Goal: Check status: Check status

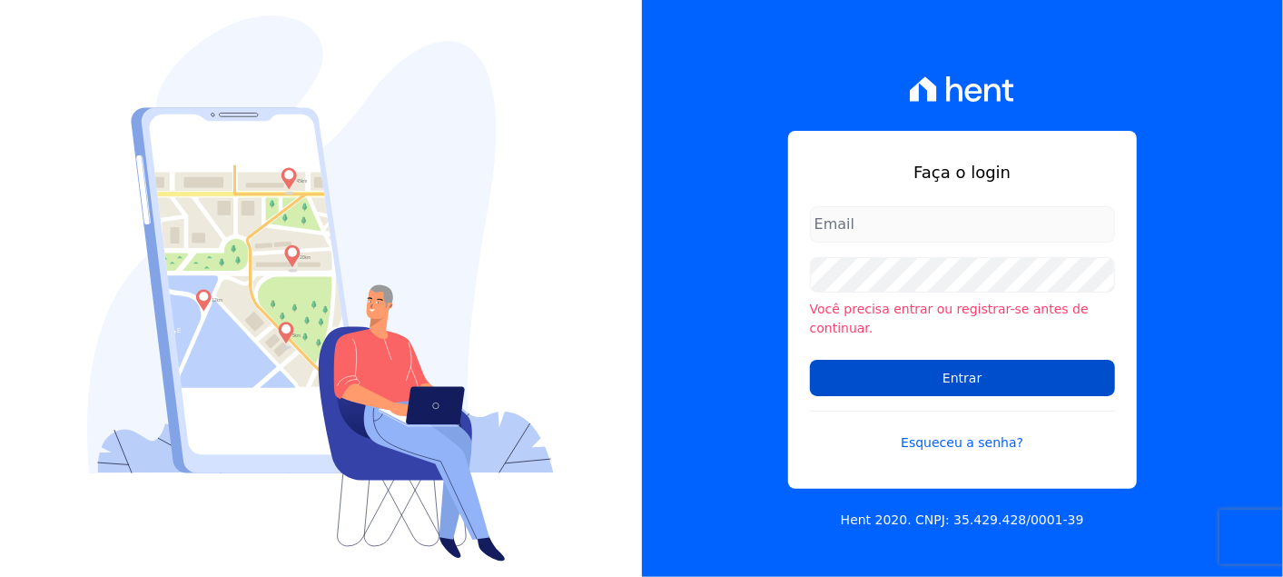
type input "[PERSON_NAME][EMAIL_ADDRESS][PERSON_NAME][DOMAIN_NAME]"
click at [950, 374] on input "Entrar" at bounding box center [962, 378] width 305 height 36
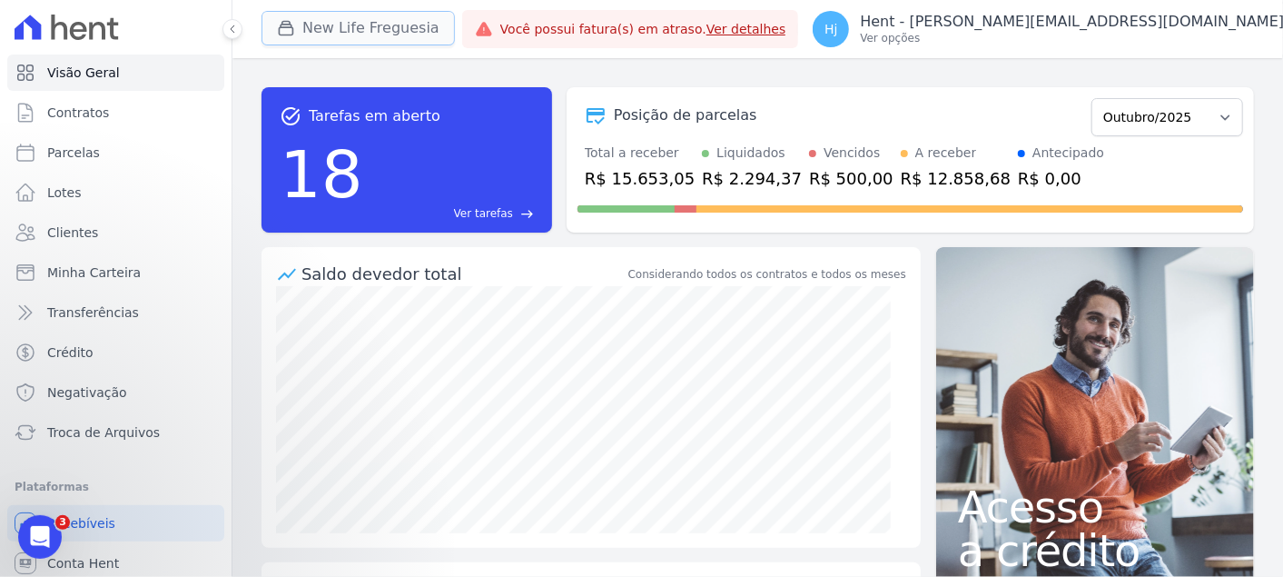
click at [383, 18] on button "New Life Freguesia" at bounding box center [358, 28] width 193 height 35
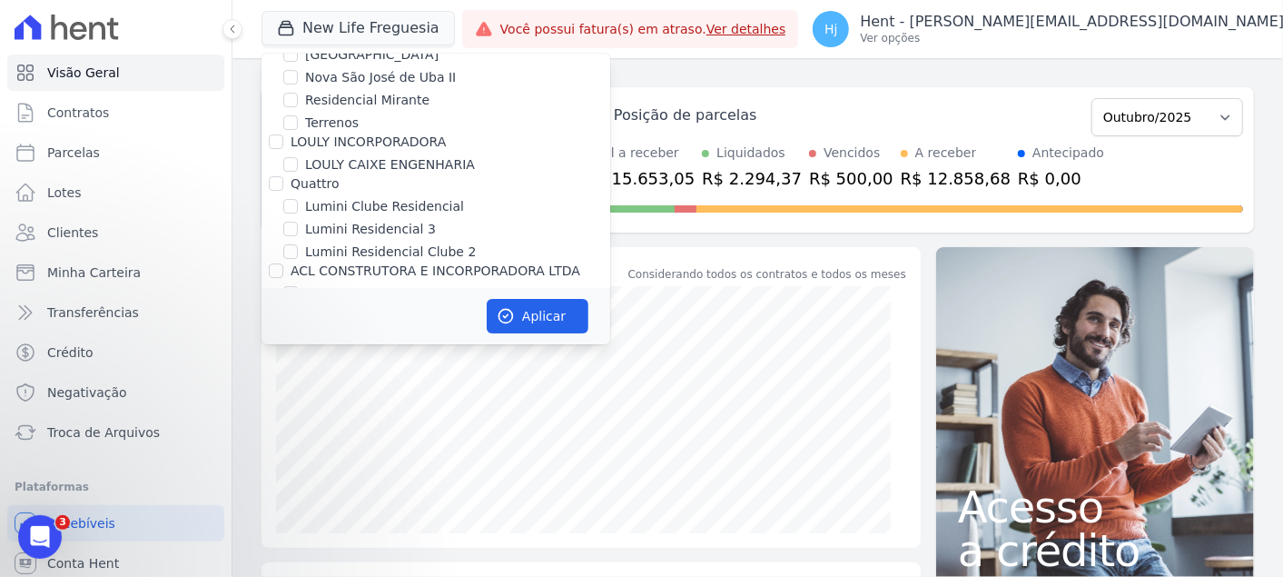
click at [285, 373] on input "Mugango - Viva Iguaçu" at bounding box center [290, 380] width 15 height 15
checkbox input "true"
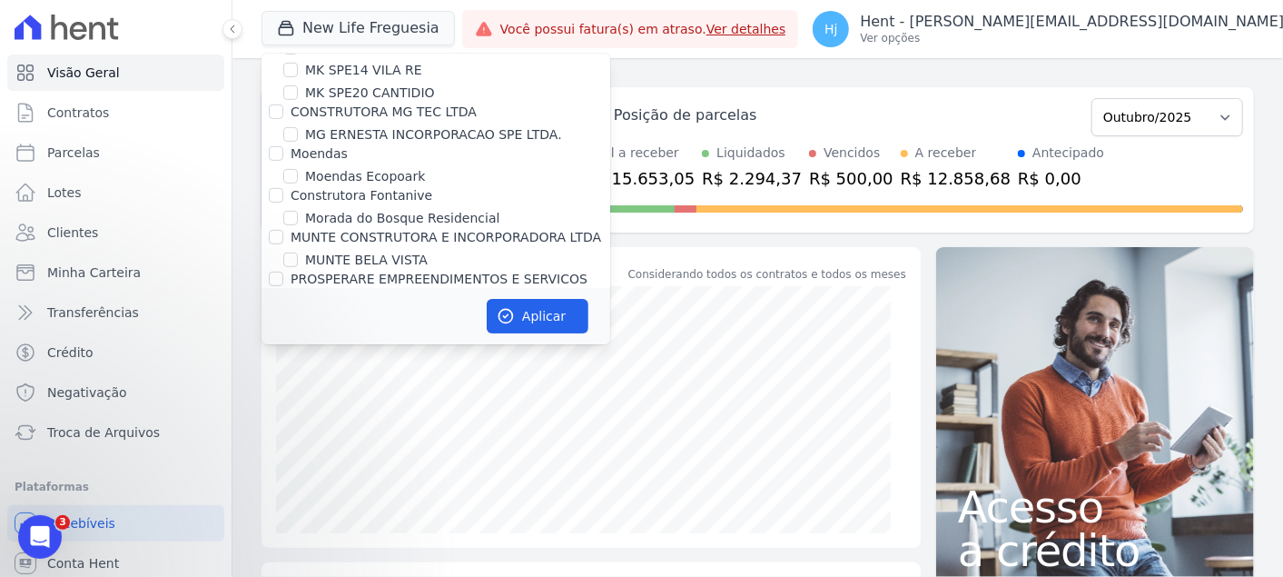
scroll to position [8212, 0]
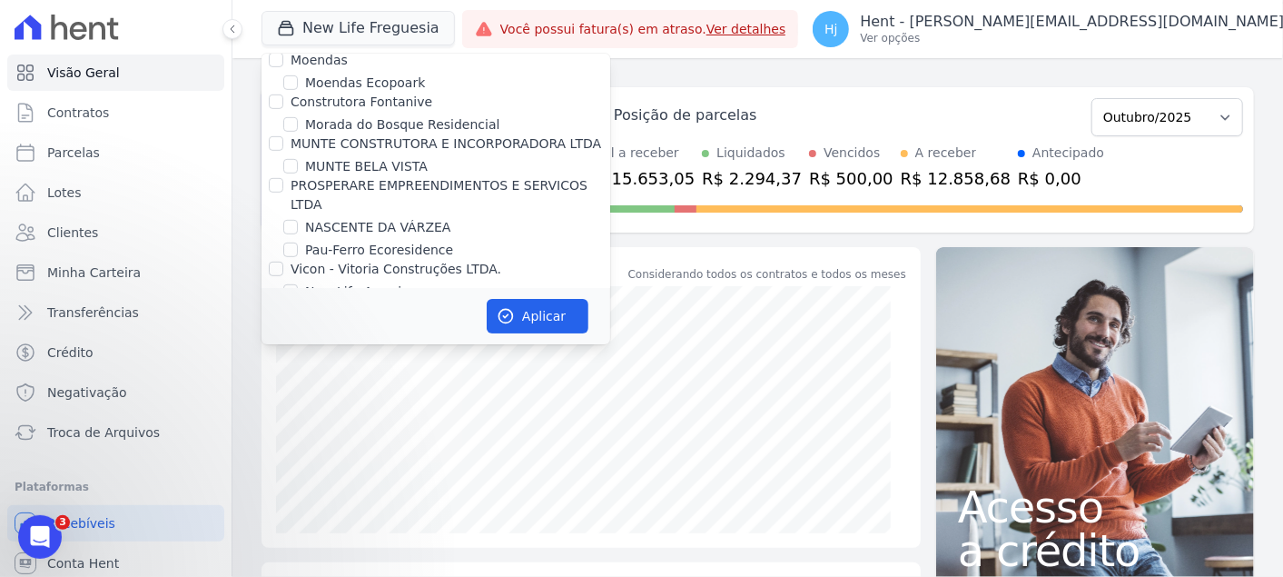
click at [294, 307] on input "New Life Freguesia" at bounding box center [290, 314] width 15 height 15
checkbox input "false"
click at [521, 312] on button "Aplicar" at bounding box center [538, 316] width 102 height 35
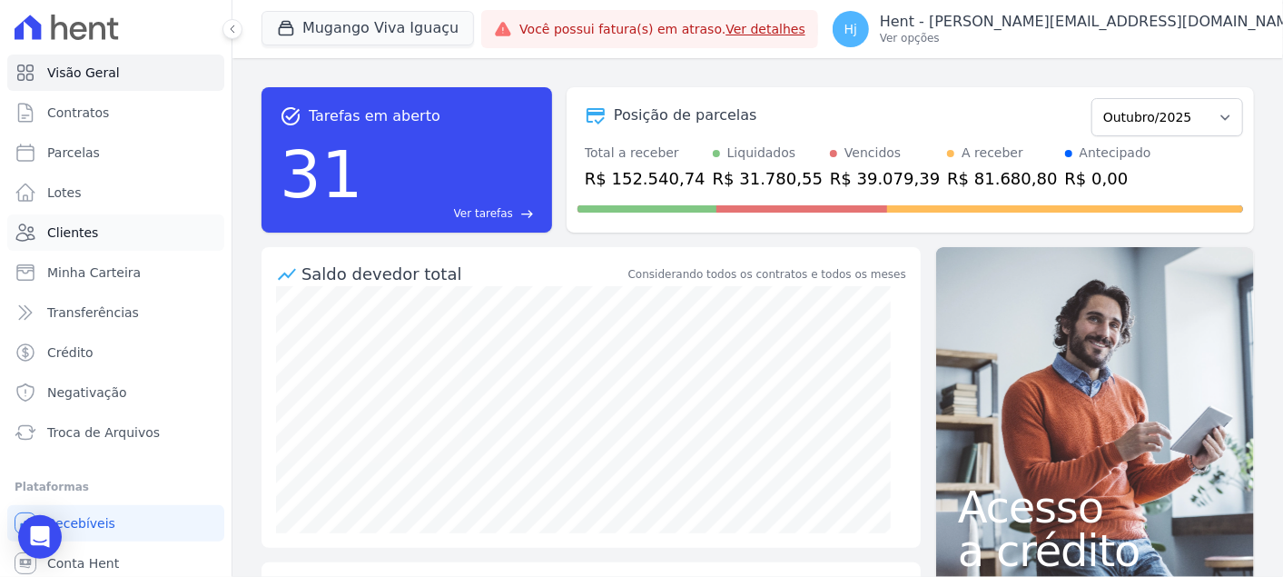
click at [84, 232] on span "Clientes" at bounding box center [72, 232] width 51 height 18
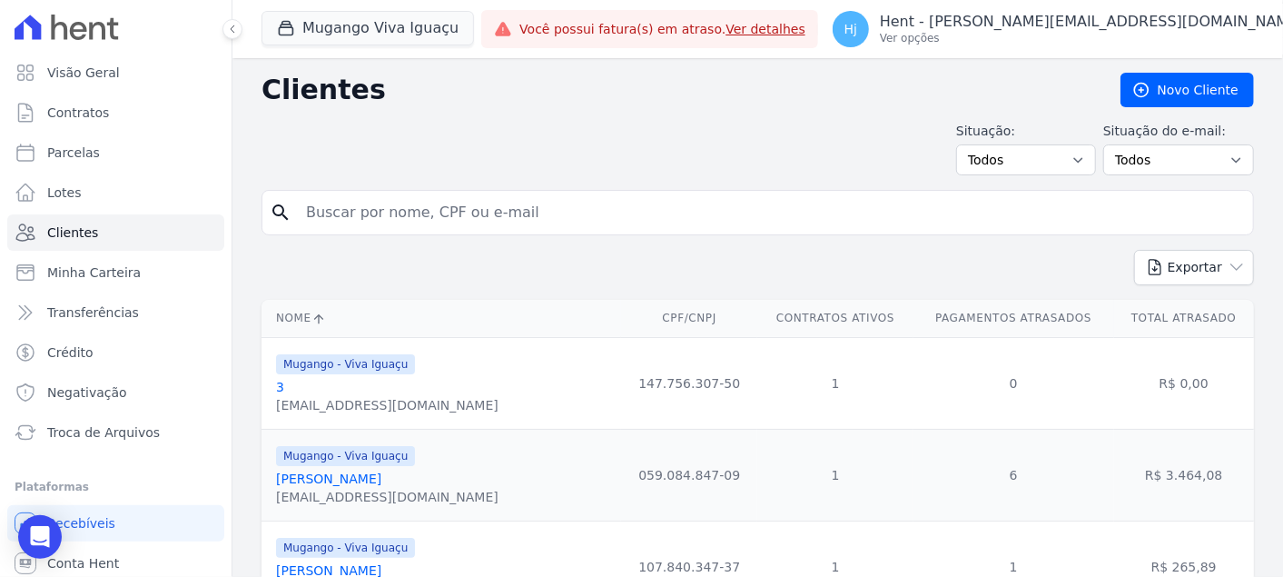
click at [418, 214] on input "search" at bounding box center [770, 212] width 951 height 36
paste input "Adriana Silva De Farias"
type input "Adriana Silva De Farias"
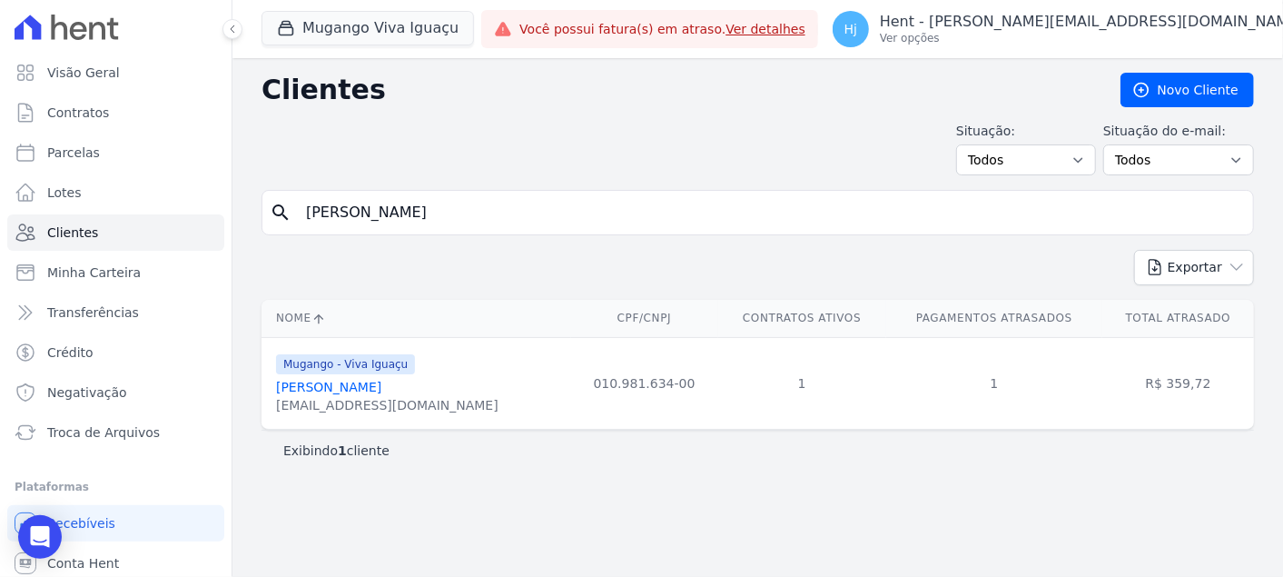
click at [381, 384] on link "Adriana Silva De Farias" at bounding box center [328, 387] width 105 height 15
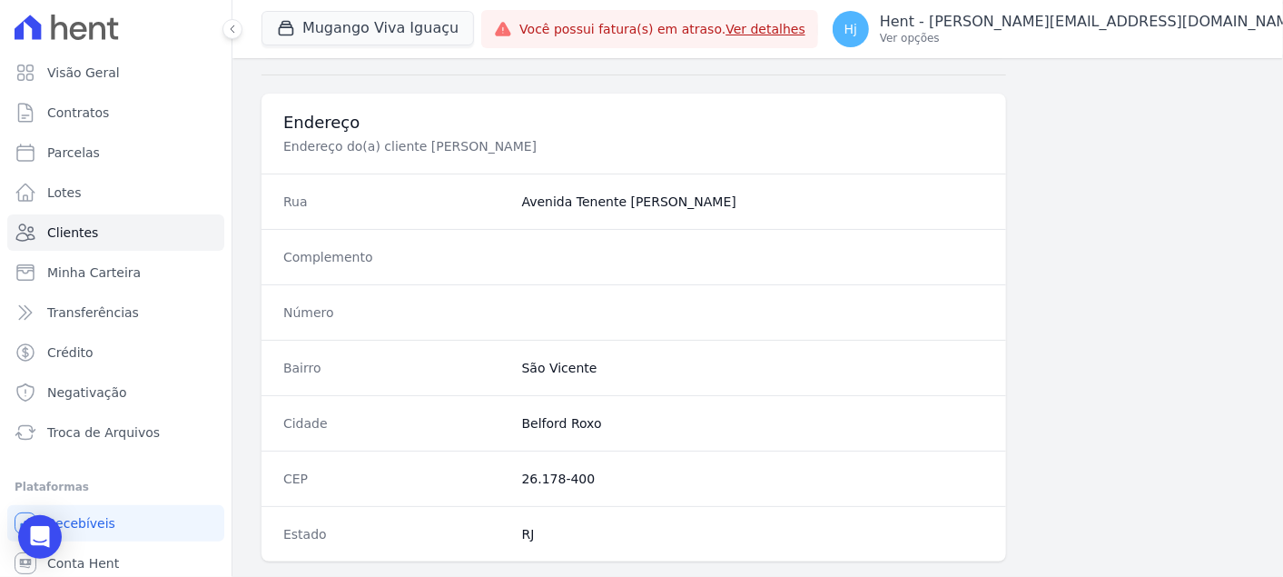
scroll to position [1113, 0]
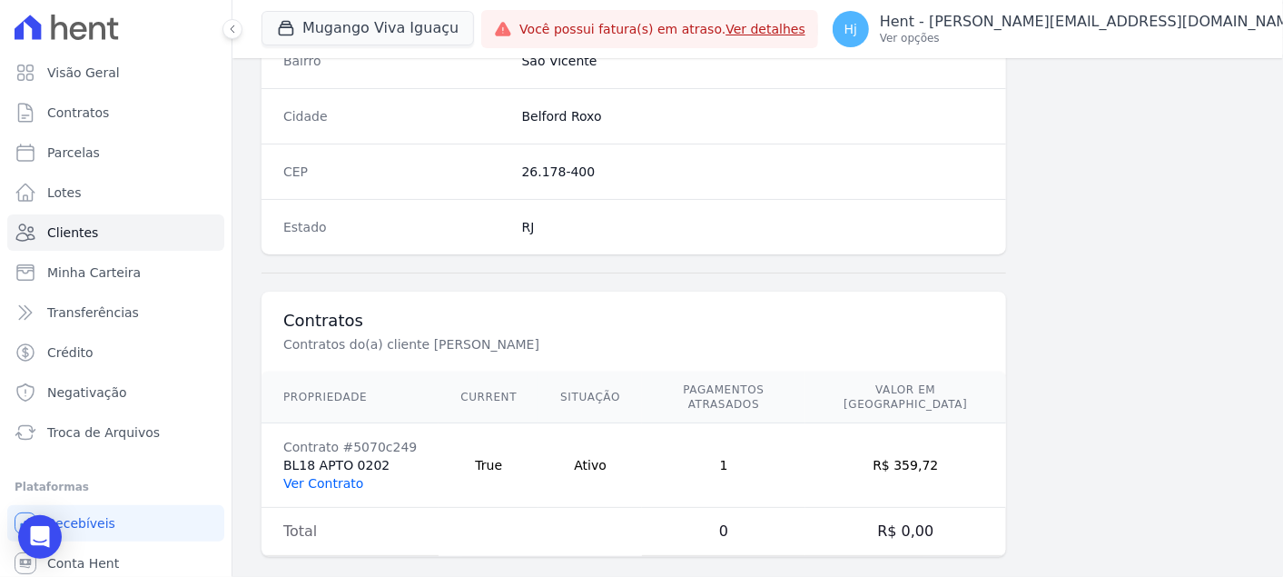
click at [344, 476] on link "Ver Contrato" at bounding box center [323, 483] width 80 height 15
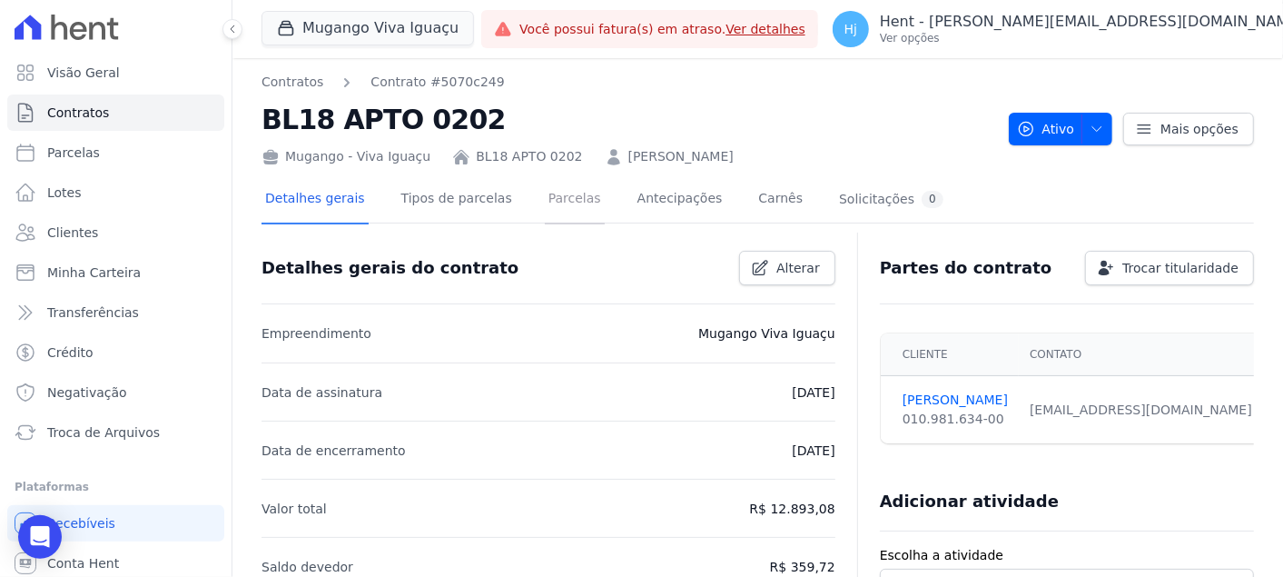
click at [545, 198] on link "Parcelas" at bounding box center [575, 200] width 60 height 48
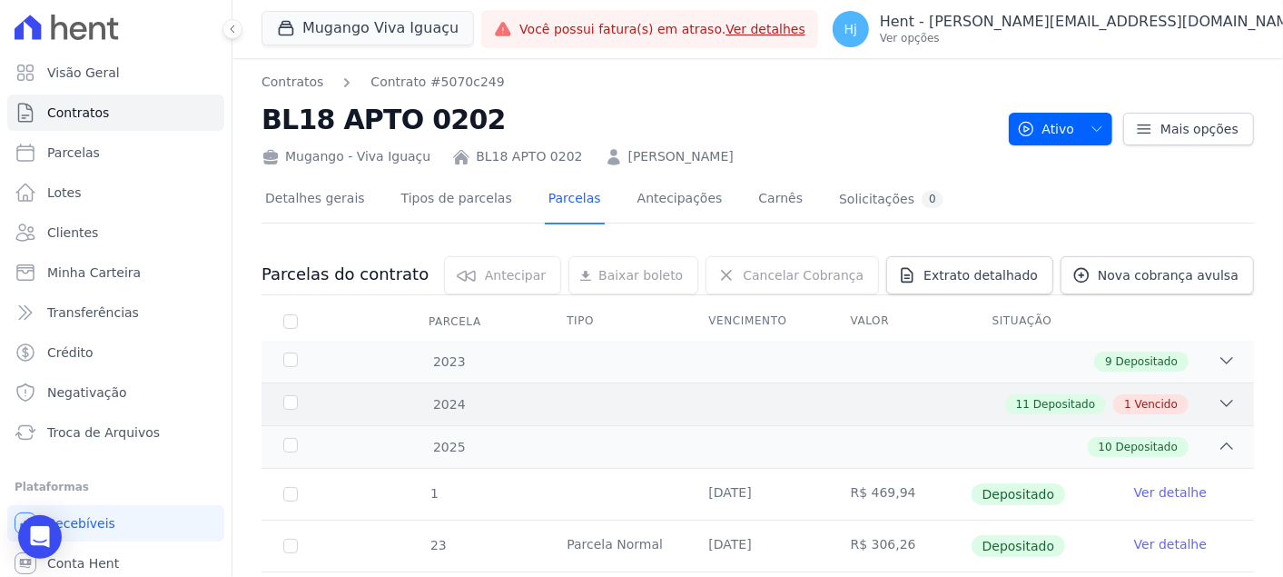
click at [827, 383] on div "2024 11 Depositado 1 Vencido" at bounding box center [758, 403] width 993 height 43
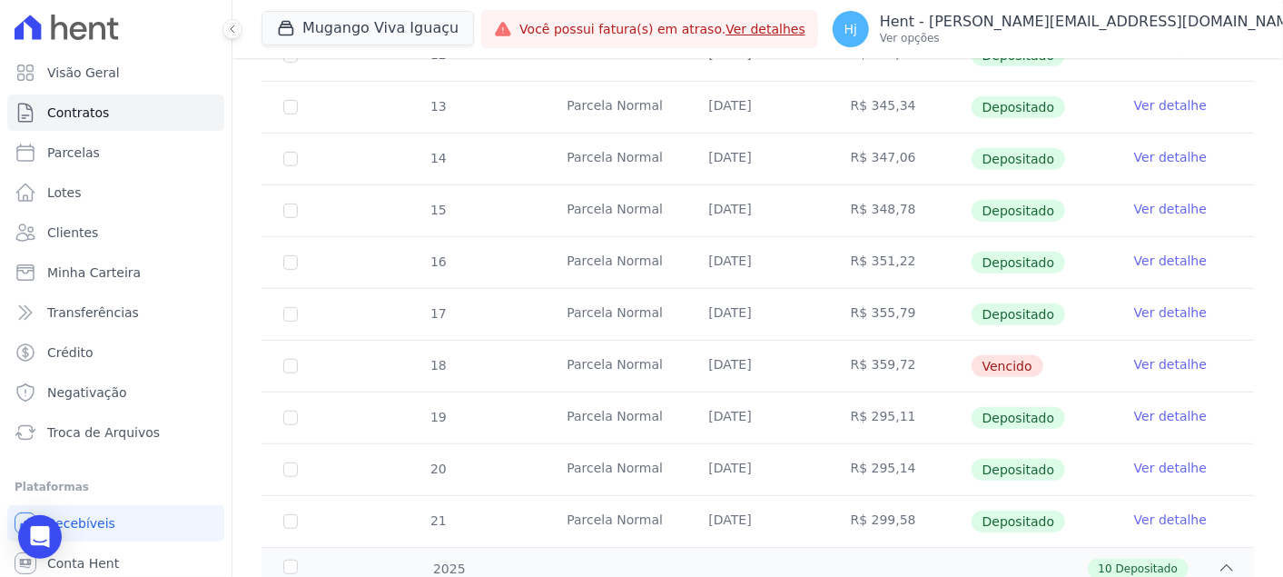
scroll to position [504, 0]
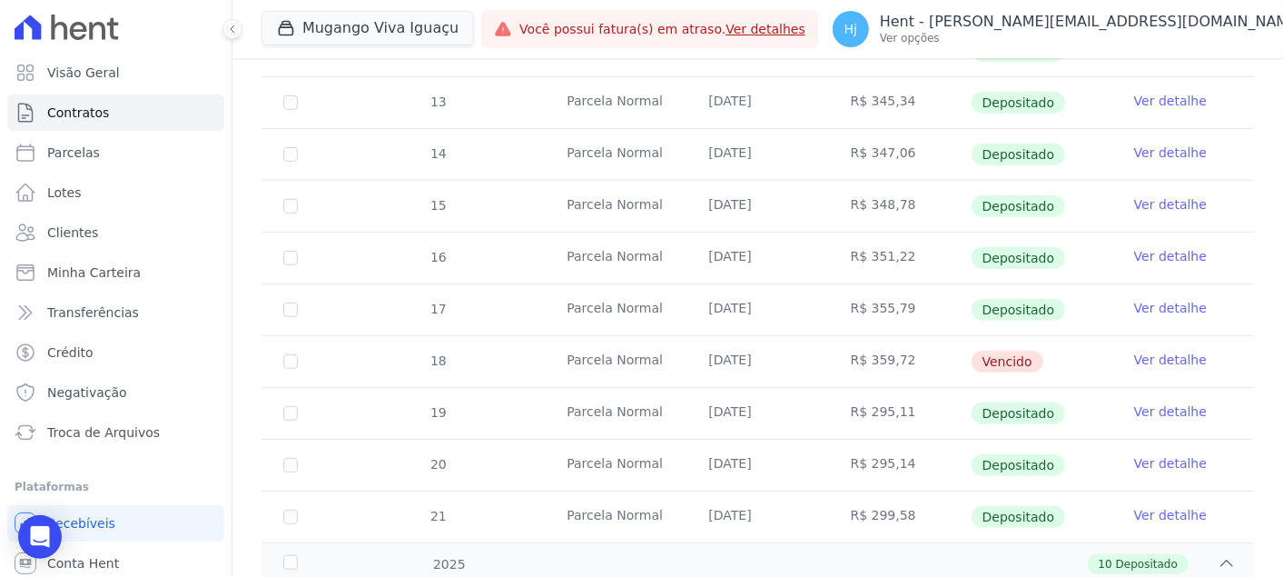
drag, startPoint x: 697, startPoint y: 358, endPoint x: 767, endPoint y: 361, distance: 70.0
click at [767, 361] on td "25/09/2024" at bounding box center [758, 361] width 142 height 51
copy td "25/09/2024"
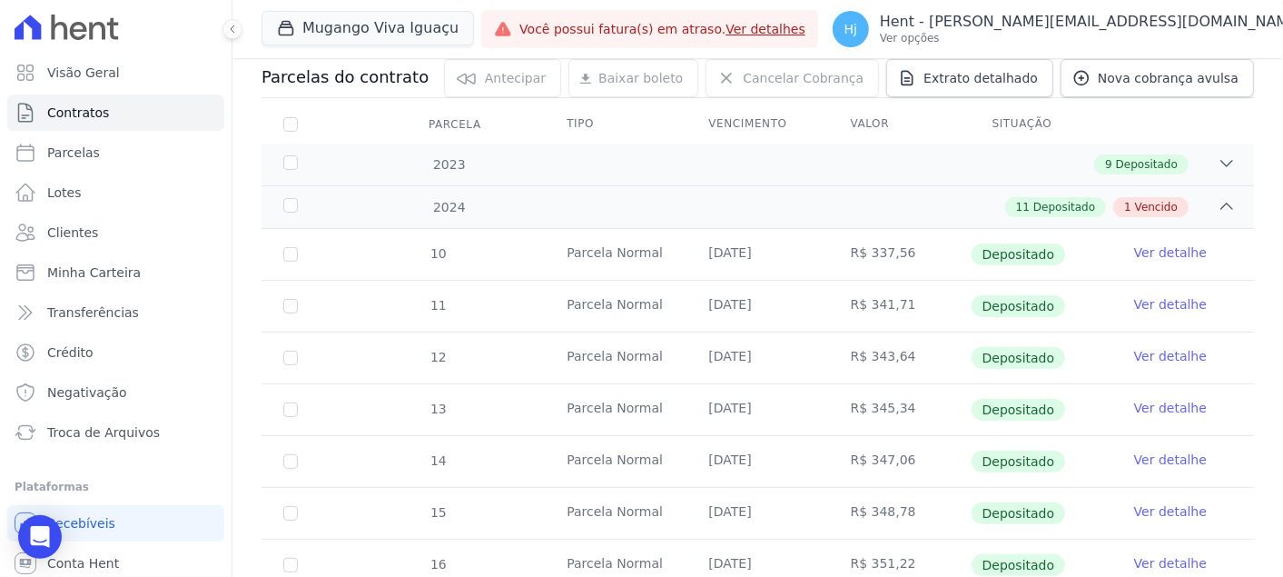
scroll to position [167, 0]
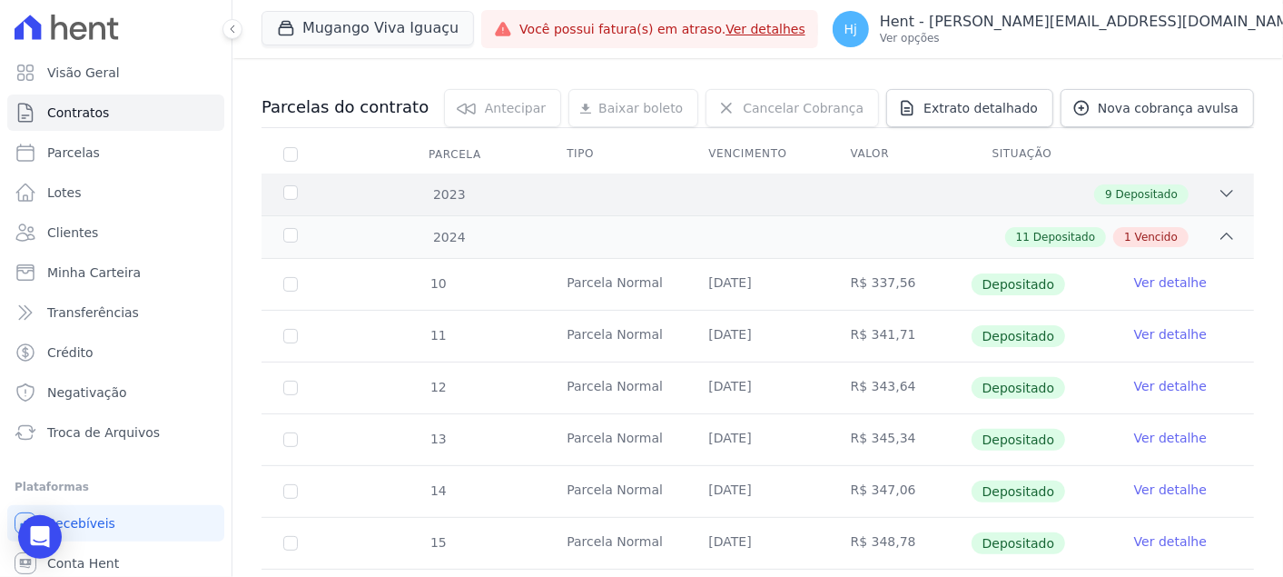
click at [1094, 193] on div "9 Depositado" at bounding box center [1141, 194] width 94 height 20
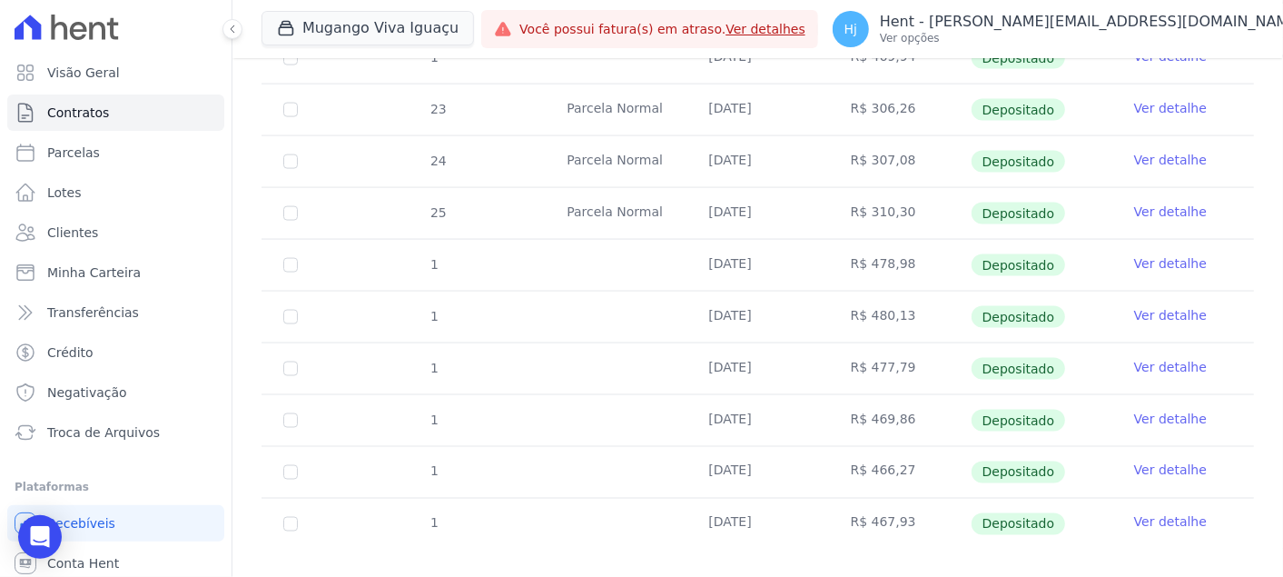
scroll to position [1538, 0]
